Goal: Find specific page/section: Find specific page/section

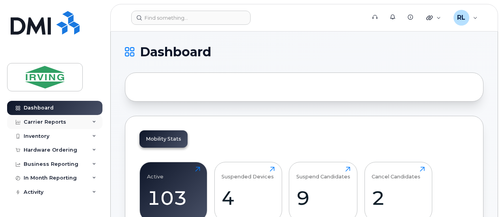
click at [87, 120] on div "Carrier Reports" at bounding box center [54, 122] width 95 height 14
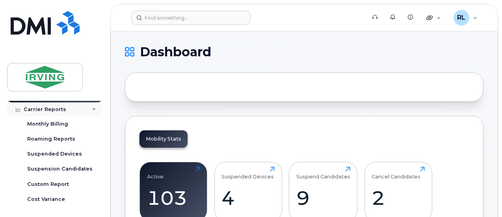
scroll to position [12, 0]
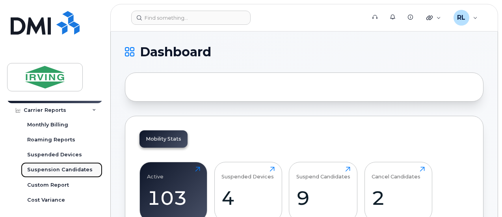
click at [54, 168] on div "Suspension Candidates" at bounding box center [59, 169] width 65 height 7
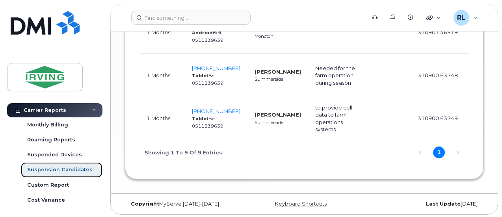
scroll to position [817, 0]
click at [212, 28] on span "506-377-2030" at bounding box center [216, 24] width 48 height 6
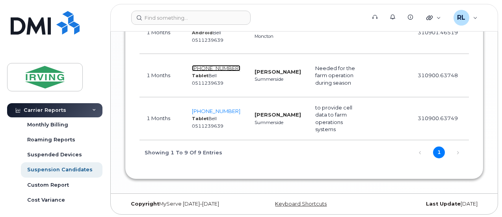
click at [210, 71] on span "782-324-0960" at bounding box center [216, 68] width 48 height 6
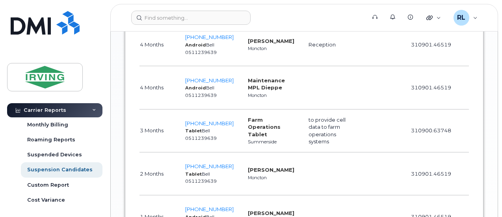
scroll to position [639, 0]
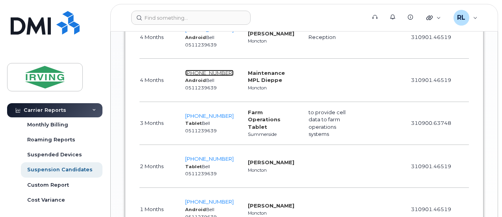
click at [201, 76] on span "506-953-2391" at bounding box center [209, 73] width 48 height 6
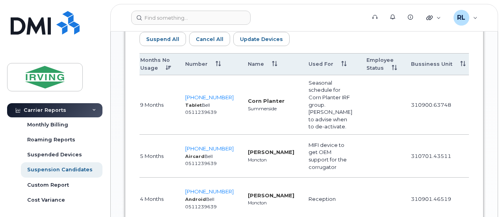
scroll to position [477, 0]
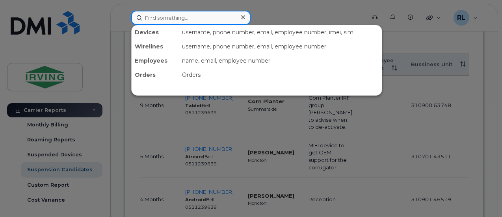
click at [191, 15] on input at bounding box center [190, 18] width 119 height 14
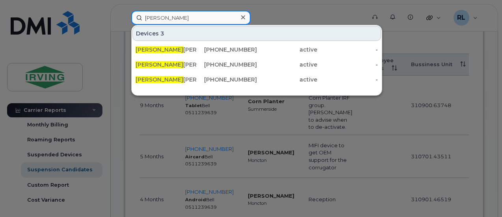
type input "jeff"
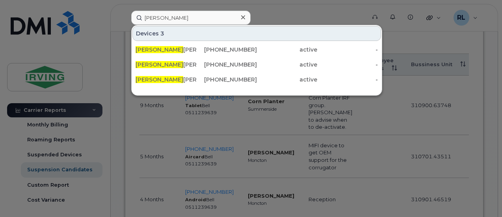
click at [285, 142] on div at bounding box center [251, 108] width 502 height 217
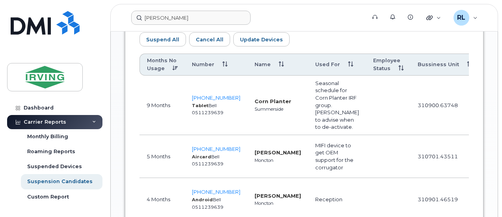
scroll to position [0, 0]
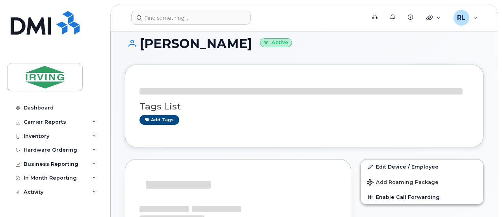
scroll to position [9, 0]
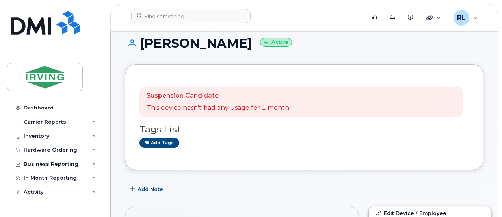
drag, startPoint x: 0, startPoint y: 0, endPoint x: 212, endPoint y: 55, distance: 218.8
click at [212, 55] on div "Scott Fisher Active" at bounding box center [304, 50] width 359 height 28
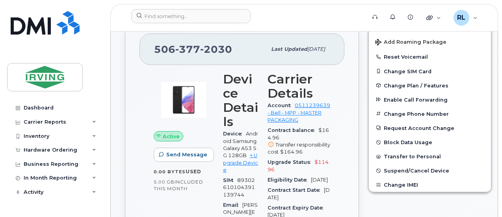
scroll to position [42, 0]
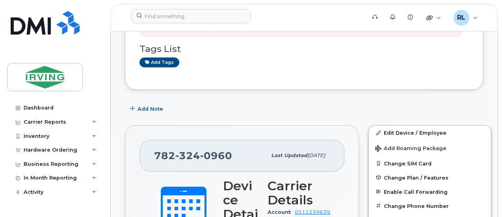
scroll to position [185, 0]
